Goal: Task Accomplishment & Management: Manage account settings

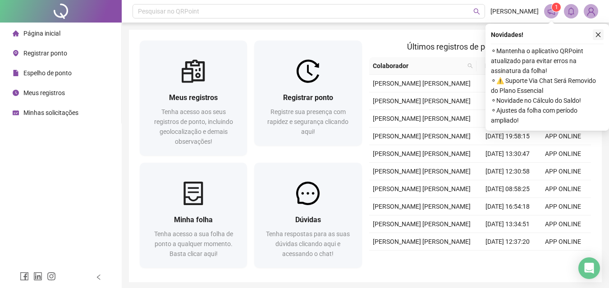
click at [600, 35] on icon "close" at bounding box center [598, 35] width 6 height 6
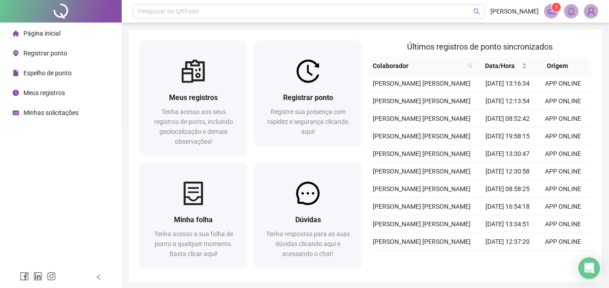
click at [585, 15] on span at bounding box center [591, 11] width 14 height 14
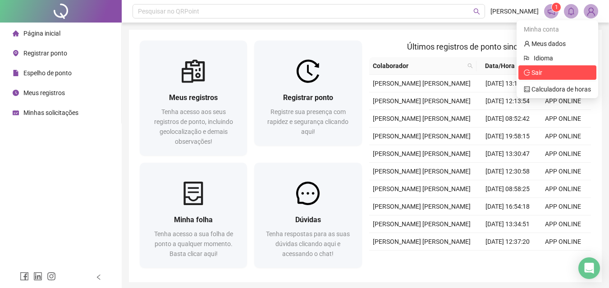
click at [528, 69] on span "Sair" at bounding box center [533, 72] width 18 height 7
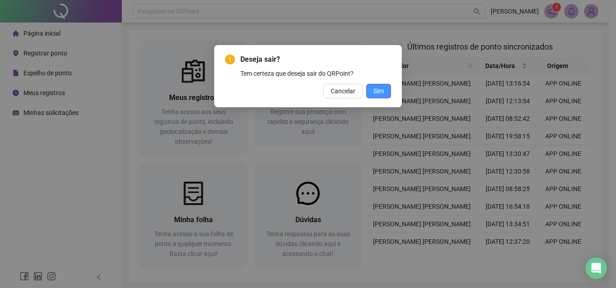
click at [380, 88] on span "Sim" at bounding box center [379, 91] width 10 height 10
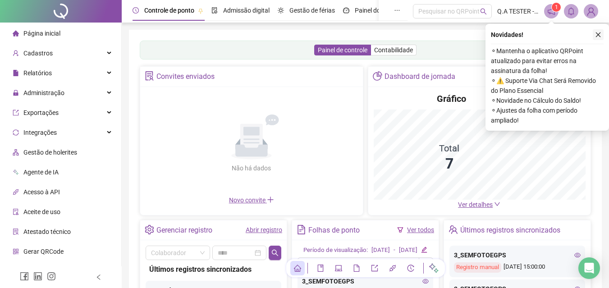
click at [599, 36] on icon "close" at bounding box center [598, 35] width 6 height 6
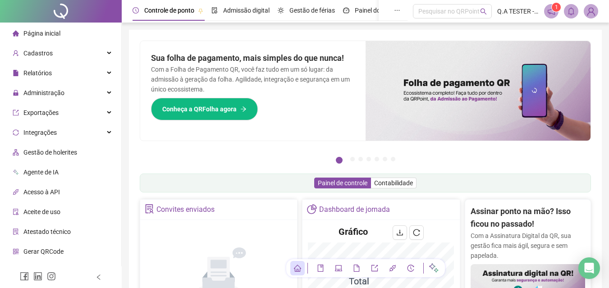
click at [47, 197] on div "Acesso à API" at bounding box center [36, 192] width 47 height 18
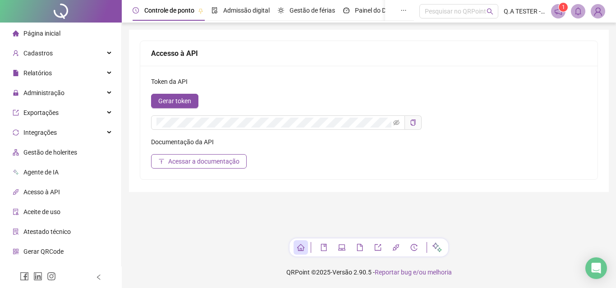
click at [44, 34] on span "Página inicial" at bounding box center [41, 33] width 37 height 7
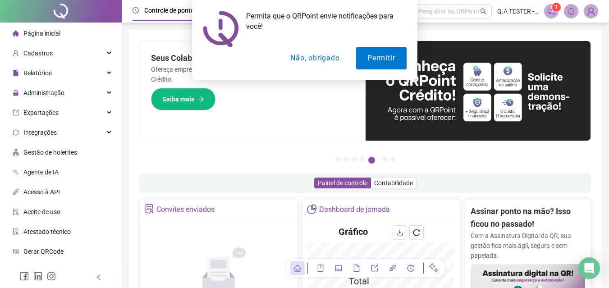
click at [327, 50] on button "Não, obrigado" at bounding box center [315, 58] width 72 height 23
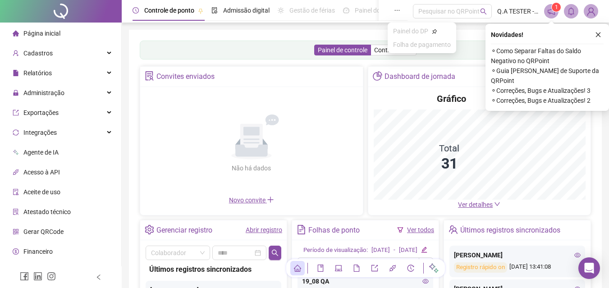
click at [400, 12] on icon "ellipsis" at bounding box center [397, 10] width 6 height 6
click at [594, 35] on button "button" at bounding box center [598, 34] width 11 height 11
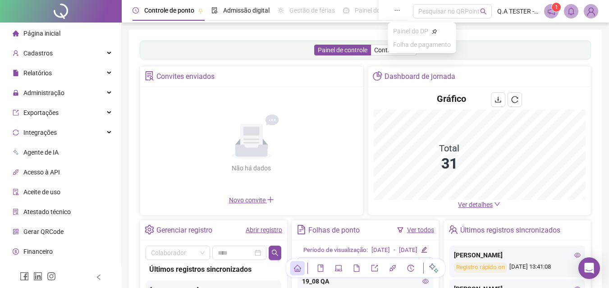
click at [398, 8] on icon "ellipsis" at bounding box center [397, 10] width 6 height 6
click at [274, 28] on div "Controle de ponto Admissão digital Gestão de férias Painel do DP Folha de pagam…" at bounding box center [366, 226] width 488 height 453
click at [401, 9] on icon "ellipsis" at bounding box center [397, 10] width 6 height 6
click at [397, 9] on icon "ellipsis" at bounding box center [397, 10] width 6 height 6
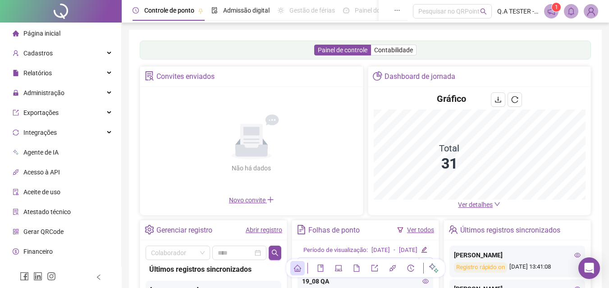
drag, startPoint x: 373, startPoint y: 11, endPoint x: 280, endPoint y: 0, distance: 94.1
click at [280, 0] on div "Controle de ponto Admissão digital Gestão de férias Painel do DP Folha de pagam…" at bounding box center [305, 10] width 344 height 21
click at [400, 12] on icon "ellipsis" at bounding box center [397, 10] width 6 height 6
click at [595, 15] on img at bounding box center [592, 12] width 14 height 14
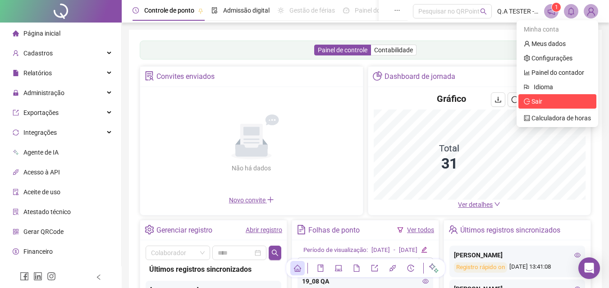
click at [546, 95] on li "Sair" at bounding box center [558, 101] width 78 height 14
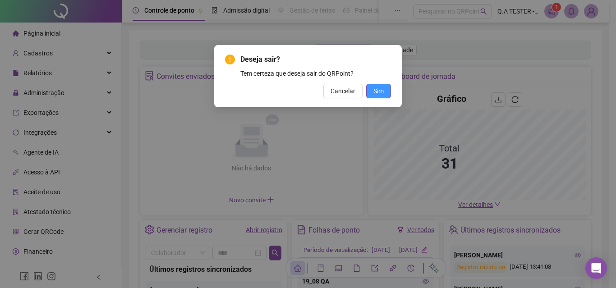
click at [380, 92] on span "Sim" at bounding box center [379, 91] width 10 height 10
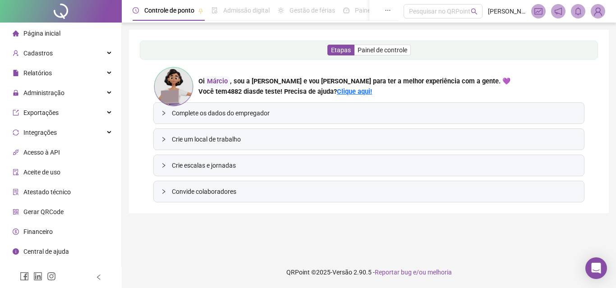
click at [597, 15] on img at bounding box center [598, 12] width 14 height 14
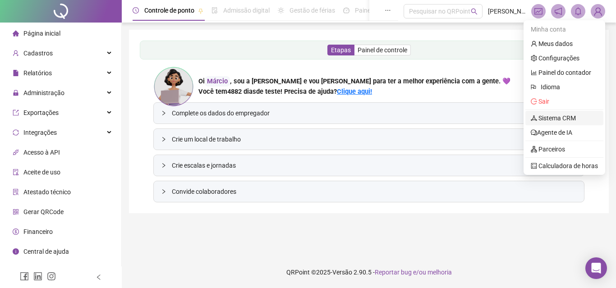
click at [563, 115] on link "Sistema CRM" at bounding box center [553, 118] width 45 height 7
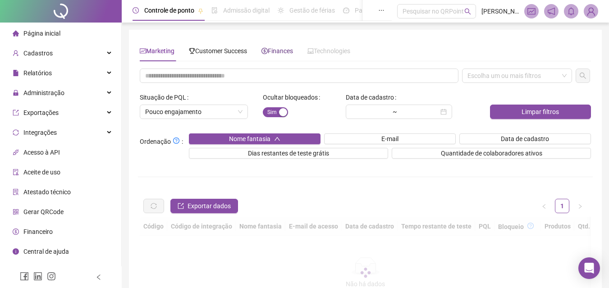
click at [268, 52] on icon "dollar" at bounding box center [265, 51] width 6 height 6
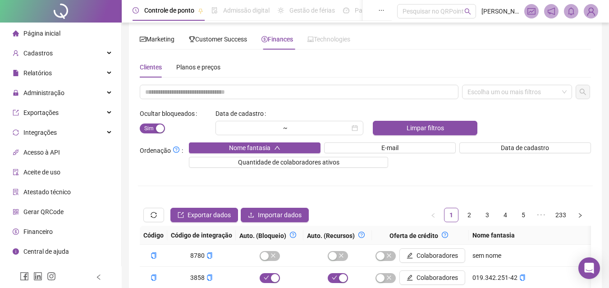
scroll to position [10, 0]
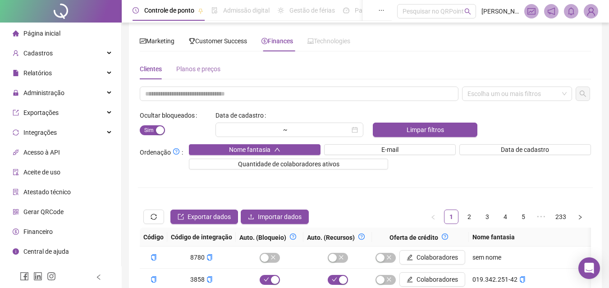
click at [217, 62] on div "Planos e preços" at bounding box center [198, 69] width 44 height 21
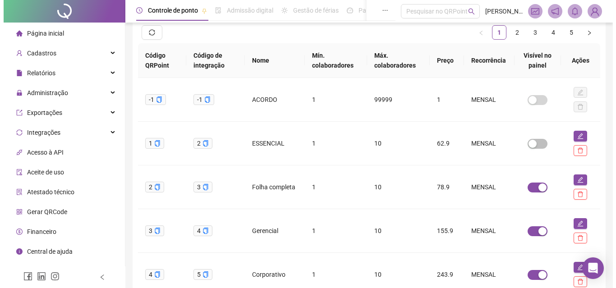
scroll to position [115, 0]
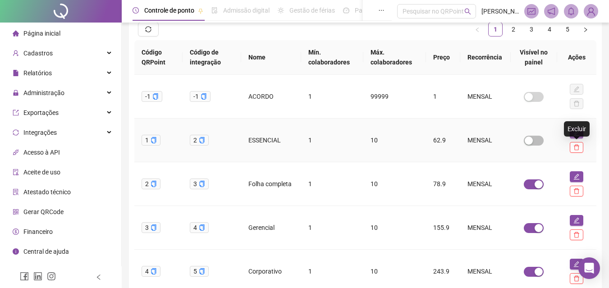
click at [581, 134] on div "Excluir" at bounding box center [577, 128] width 26 height 15
click at [575, 132] on icon "edit" at bounding box center [577, 133] width 6 height 6
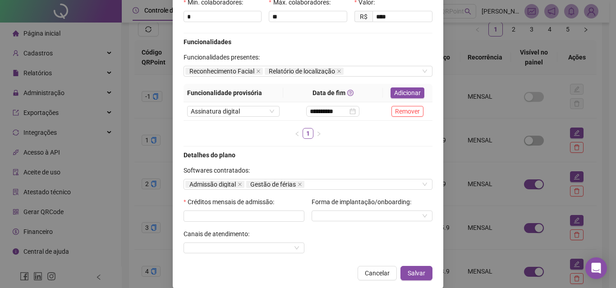
scroll to position [79, 0]
click at [422, 273] on span "Salvar" at bounding box center [417, 273] width 18 height 10
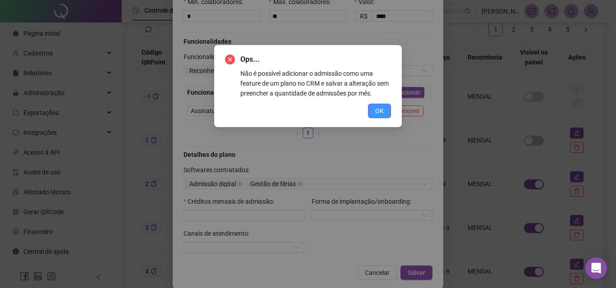
click at [379, 110] on span "OK" at bounding box center [379, 111] width 9 height 10
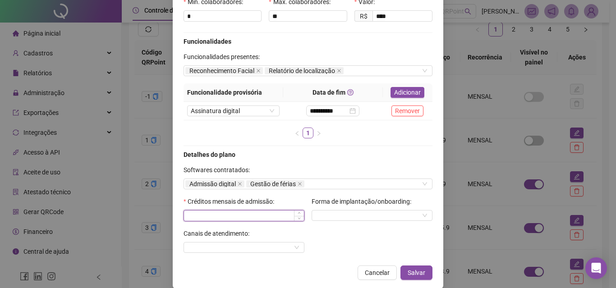
click at [270, 217] on input at bounding box center [244, 216] width 120 height 10
type input "**"
click at [413, 266] on button "Salvar" at bounding box center [417, 273] width 32 height 14
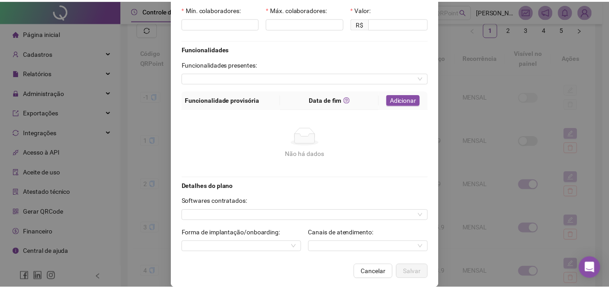
scroll to position [71, 0]
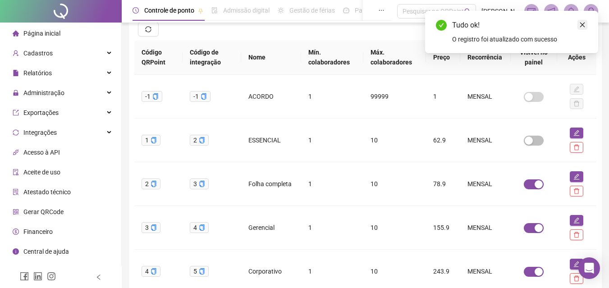
click at [584, 20] on link "Close" at bounding box center [583, 25] width 10 height 10
